Goal: Task Accomplishment & Management: Manage account settings

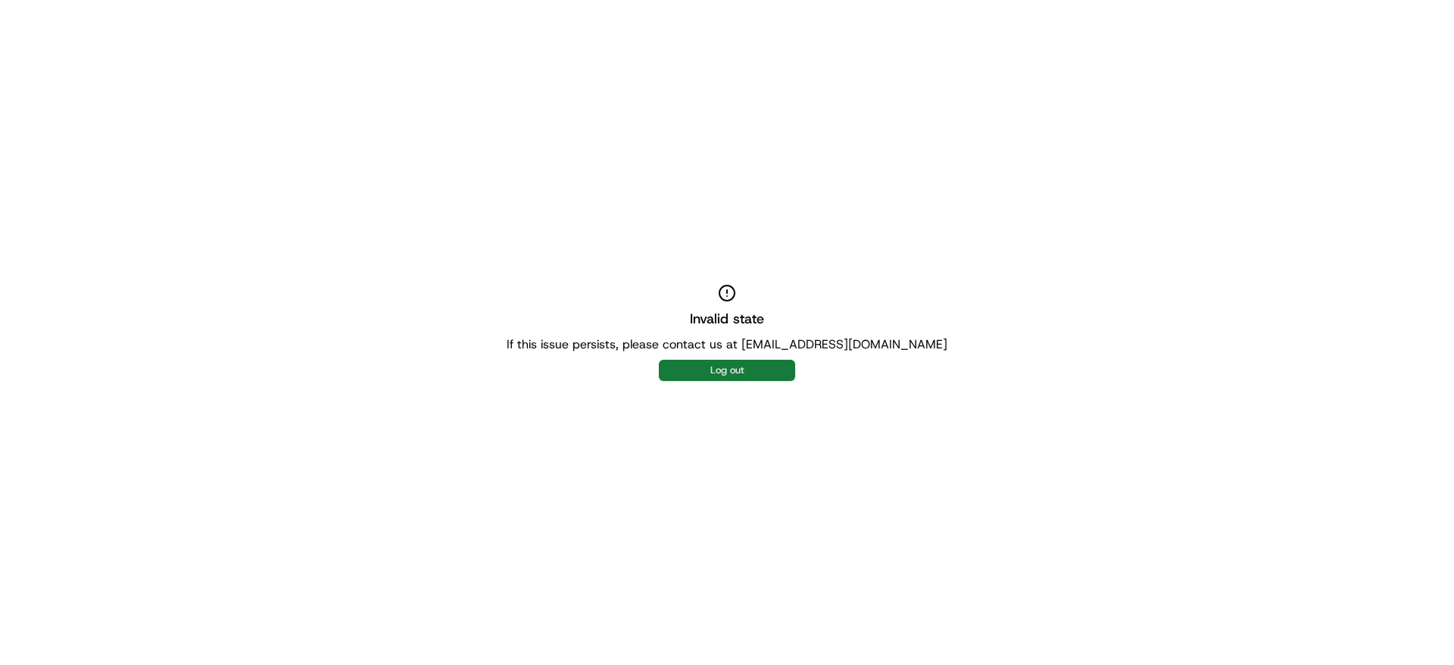
click at [734, 373] on button "Log out" at bounding box center [727, 370] width 136 height 21
